Goal: Transaction & Acquisition: Download file/media

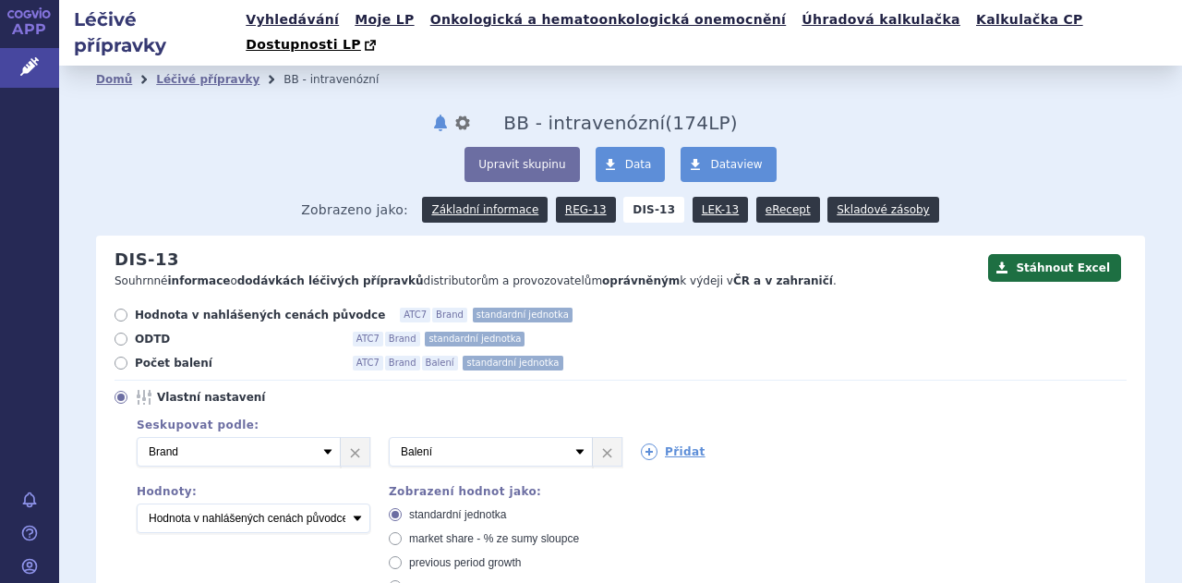
click at [126, 357] on icon at bounding box center [121, 363] width 13 height 13
click at [126, 359] on input "Počet balení ATC7 Brand Balení standardní jednotka" at bounding box center [122, 365] width 12 height 12
radio input "true"
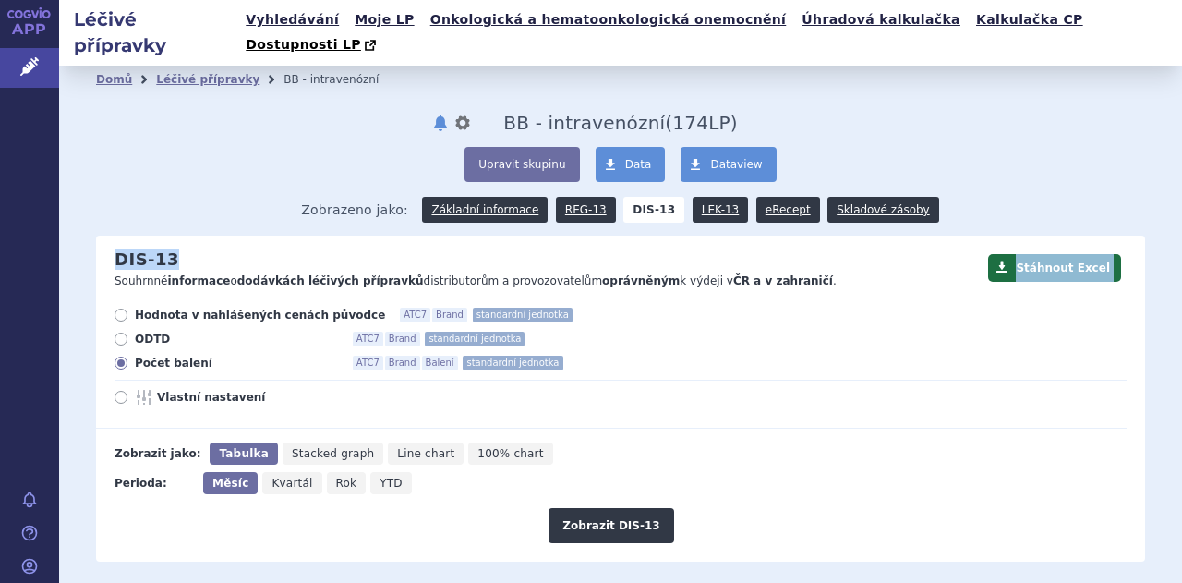
drag, startPoint x: 1168, startPoint y: 160, endPoint x: 1175, endPoint y: 212, distance: 53.2
click at [1175, 212] on div "Léčivé přípravky Vyhledávání Moje LP Onkologická a hematoonkologická onemocnění…" at bounding box center [620, 291] width 1123 height 583
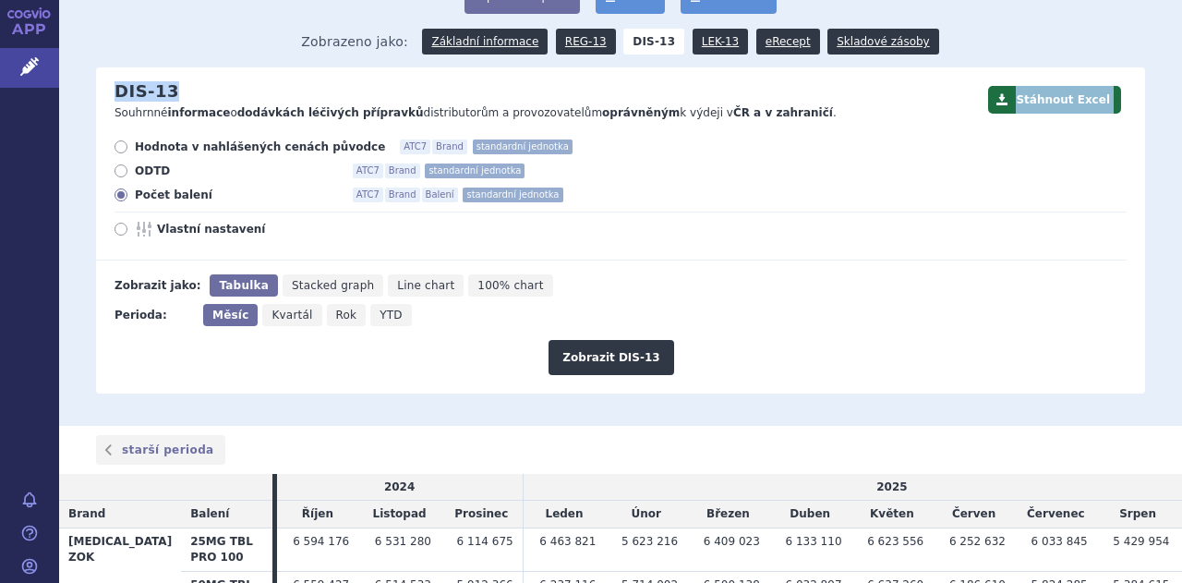
scroll to position [155, 0]
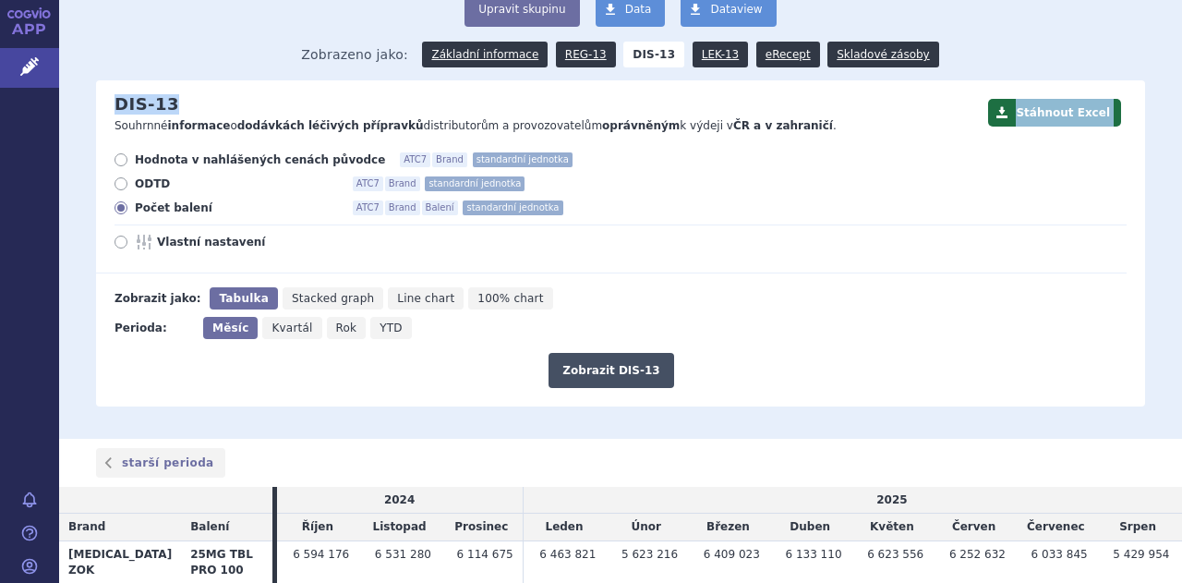
click at [600, 353] on button "Zobrazit DIS-13" at bounding box center [611, 370] width 125 height 35
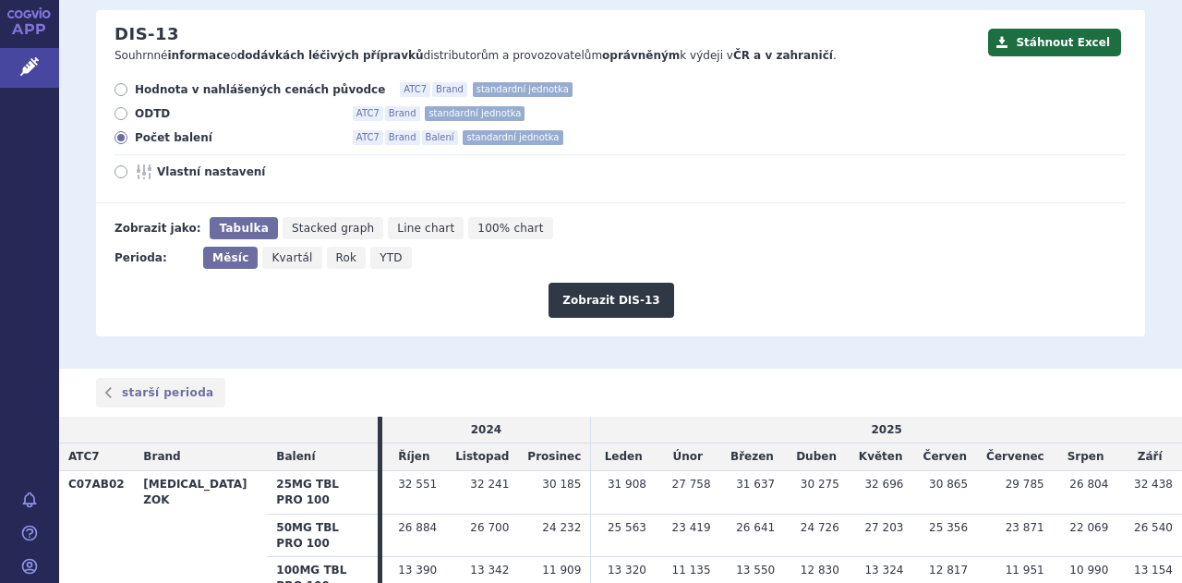
scroll to position [198, 0]
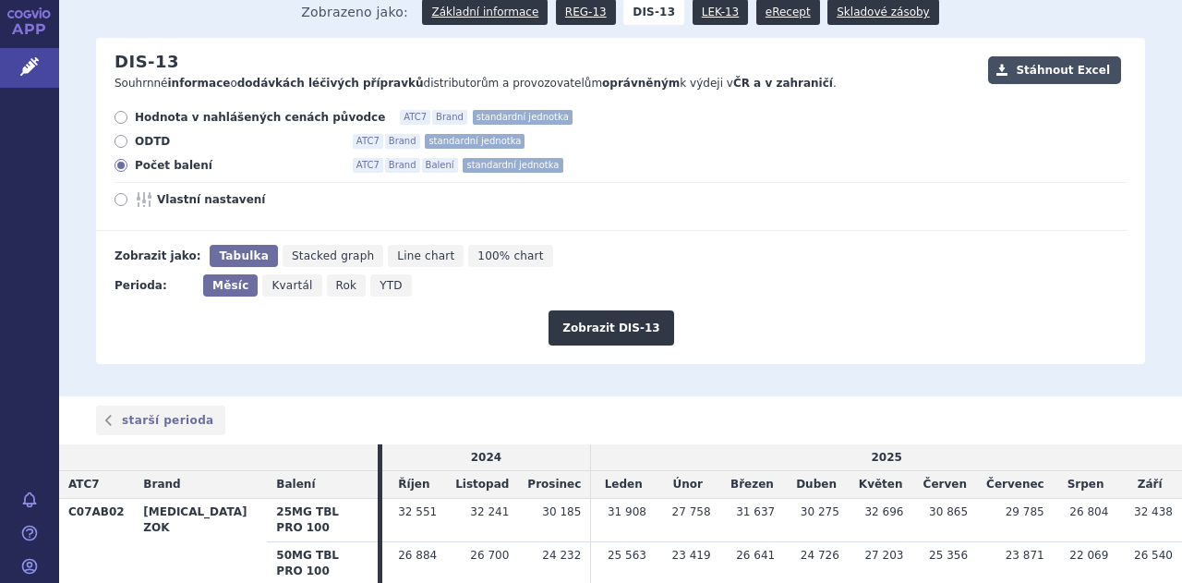
click at [1042, 56] on button "Stáhnout Excel" at bounding box center [1054, 70] width 133 height 28
